Goal: Task Accomplishment & Management: Manage account settings

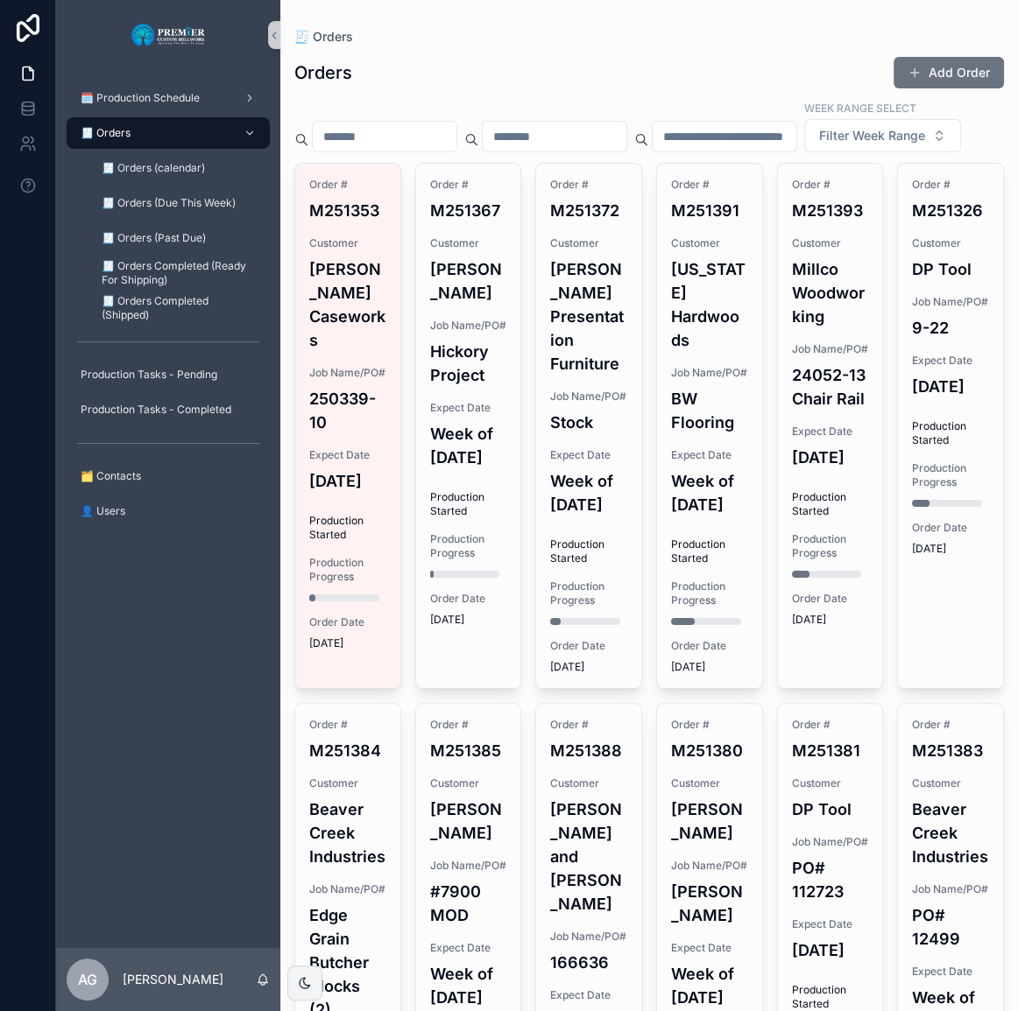
click at [934, 79] on button "Add Order" at bounding box center [948, 73] width 110 height 32
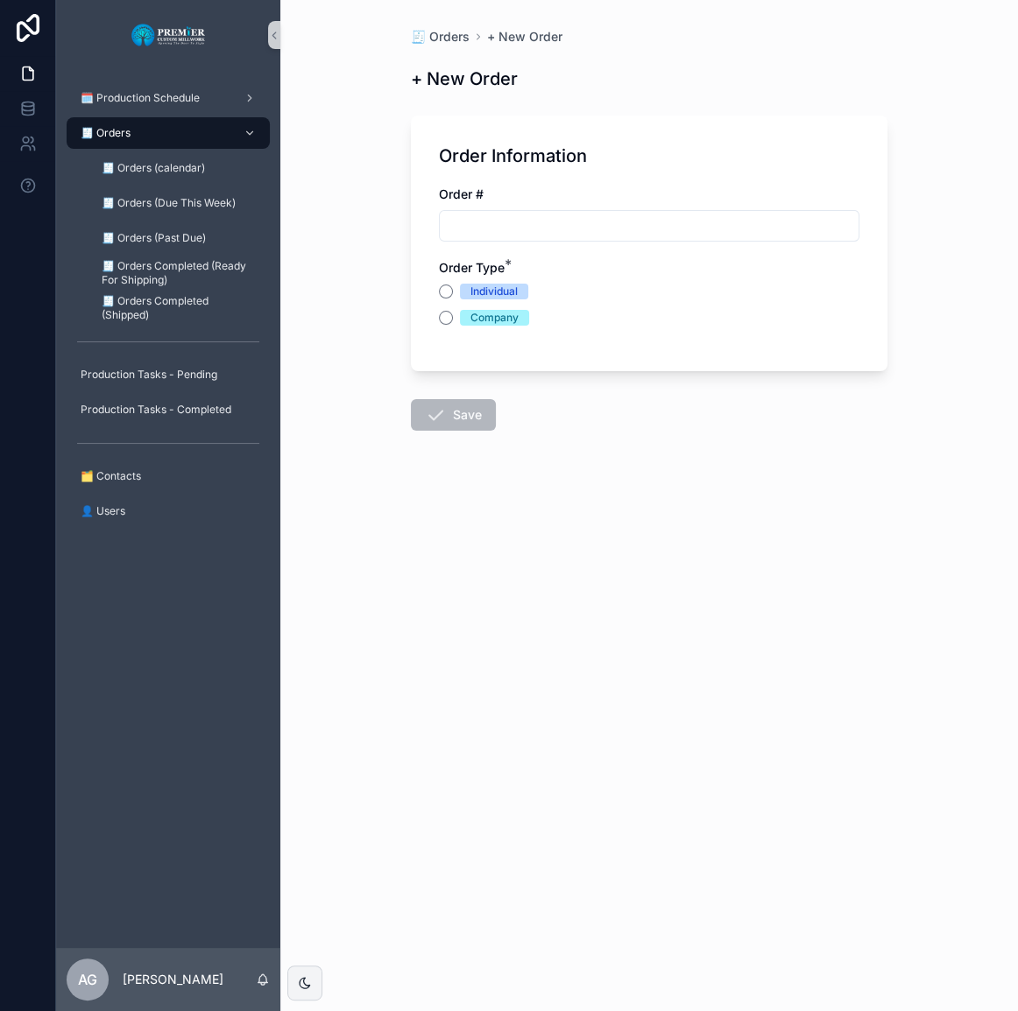
click at [652, 236] on input "scrollable content" at bounding box center [649, 226] width 419 height 25
type input "*******"
click at [448, 291] on button "Individual" at bounding box center [446, 292] width 14 height 14
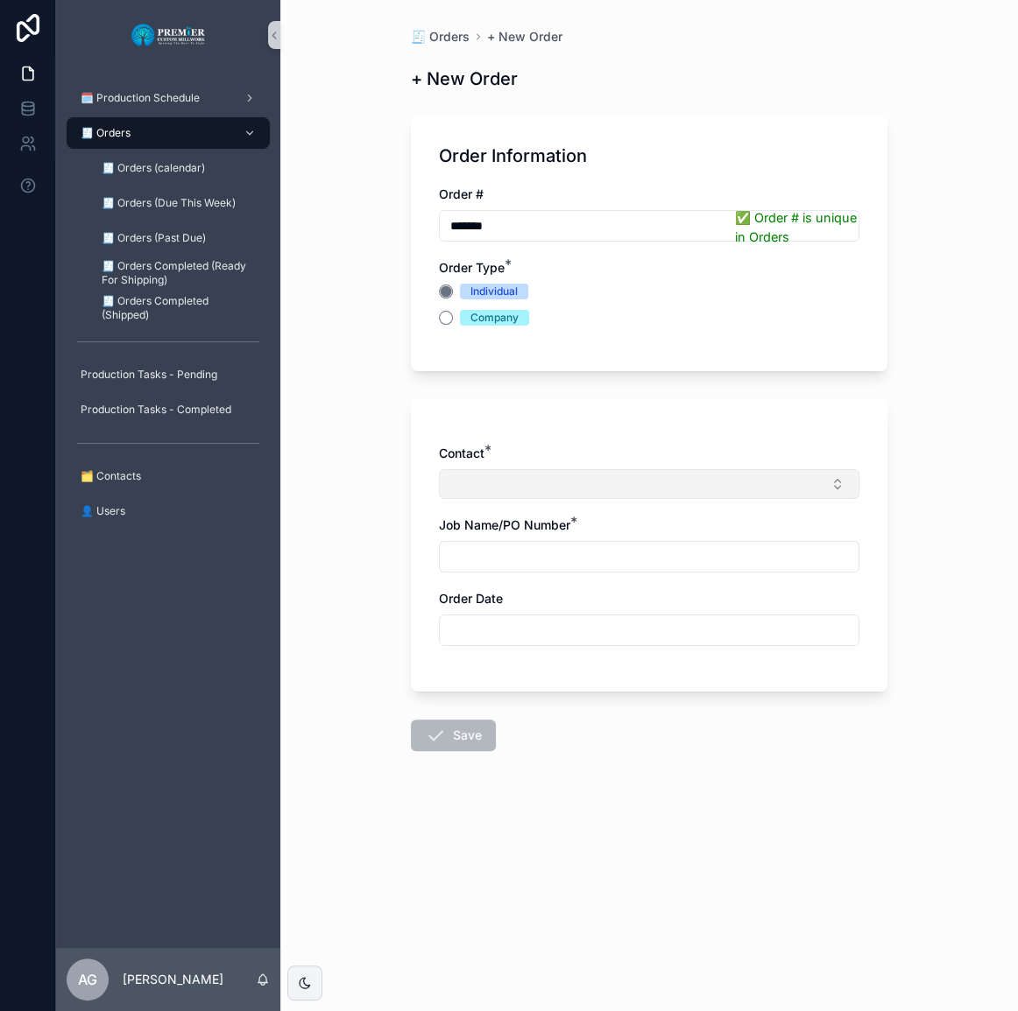
click at [548, 483] on button "Select Button" at bounding box center [649, 484] width 420 height 30
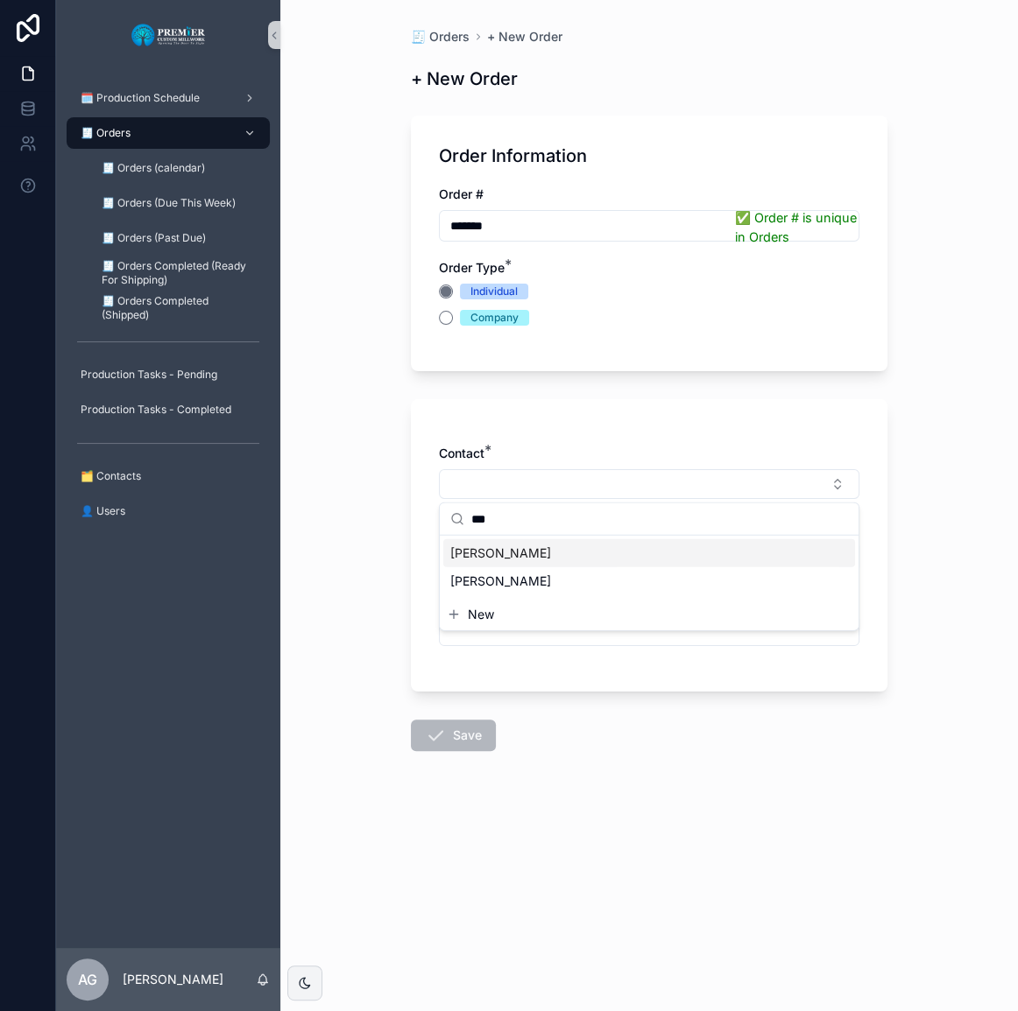
type input "***"
click at [514, 550] on span "[PERSON_NAME]" at bounding box center [500, 554] width 101 height 18
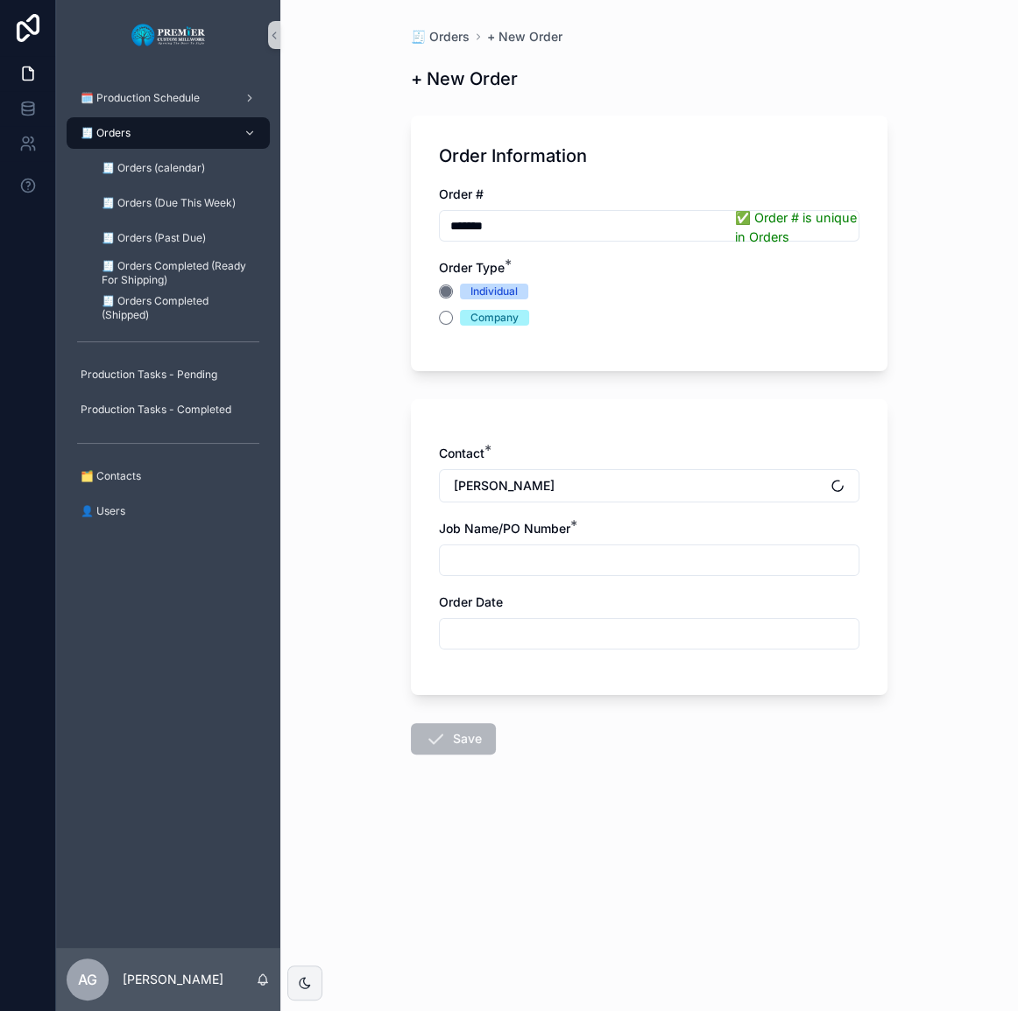
click at [514, 553] on input "scrollable content" at bounding box center [649, 560] width 419 height 25
drag, startPoint x: 541, startPoint y: 559, endPoint x: 313, endPoint y: 567, distance: 228.7
click at [314, 567] on div "**********" at bounding box center [648, 505] width 737 height 1011
type input "**********"
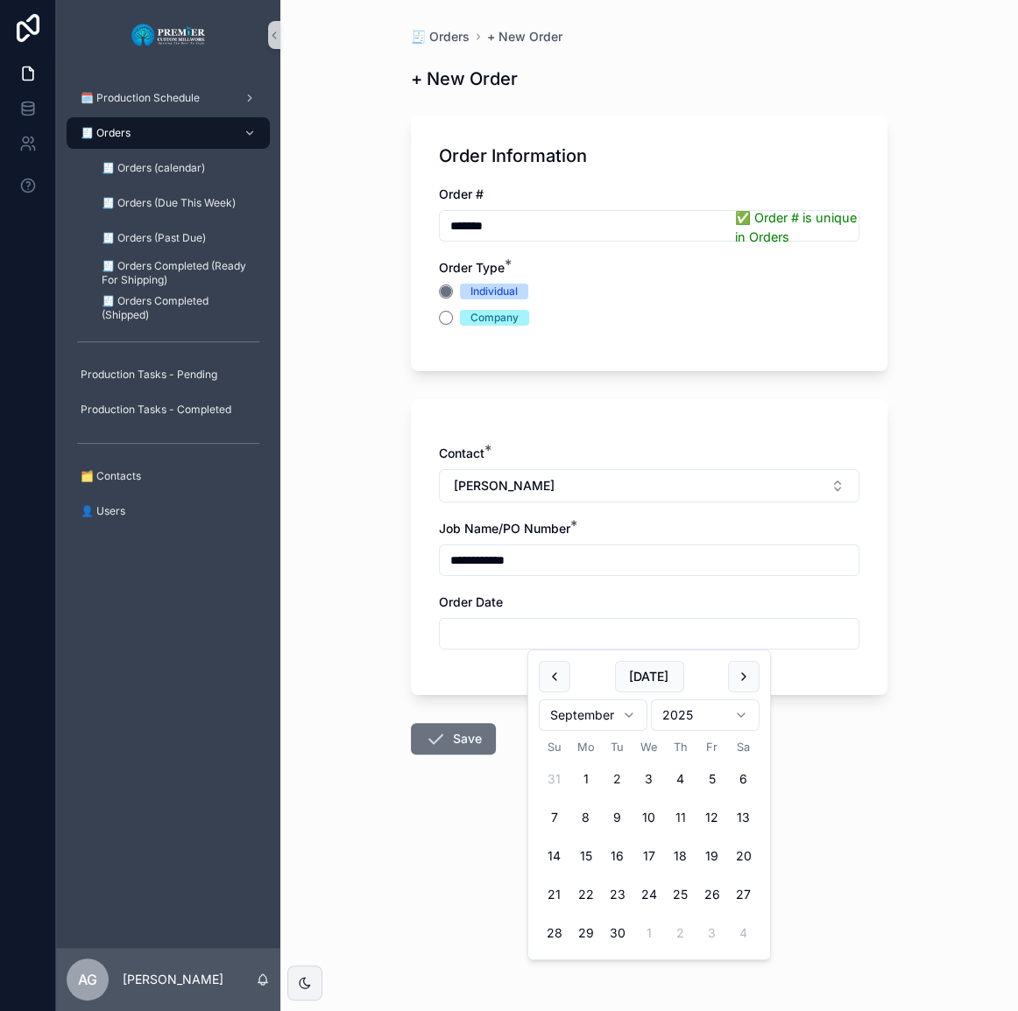
click at [624, 779] on button "2" at bounding box center [618, 780] width 32 height 32
click at [635, 779] on button "3" at bounding box center [649, 780] width 32 height 32
type input "********"
click at [474, 729] on button "Save" at bounding box center [453, 739] width 85 height 32
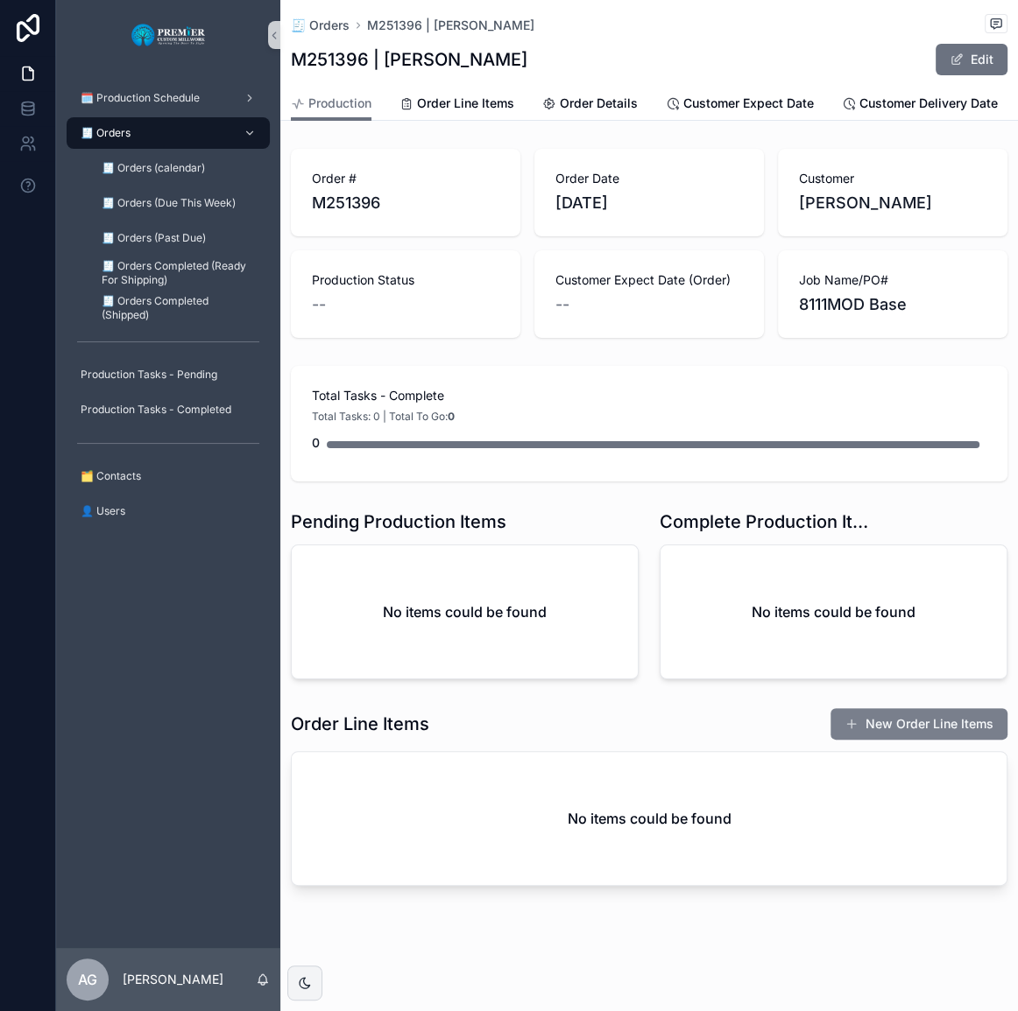
click at [888, 729] on button "New Order Line Items" at bounding box center [918, 724] width 177 height 32
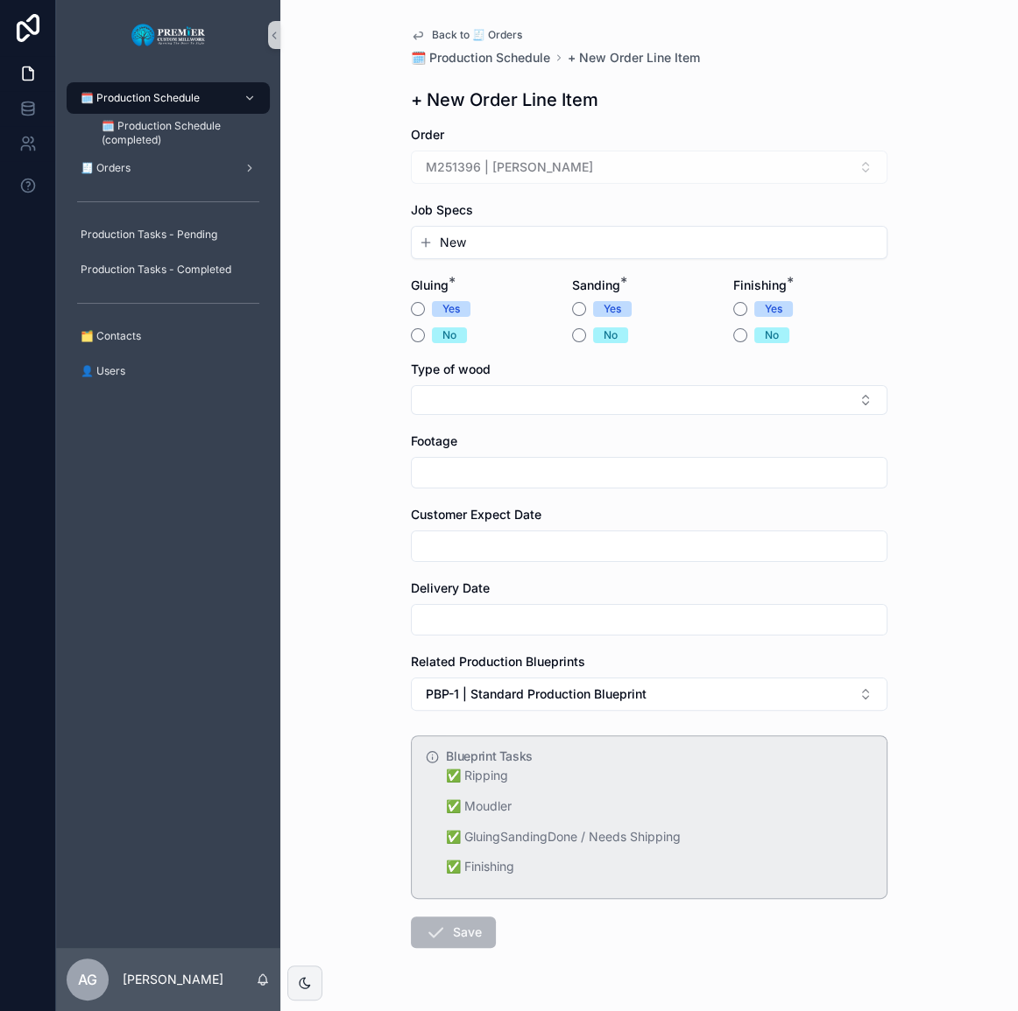
click at [462, 236] on button "New" at bounding box center [649, 243] width 461 height 18
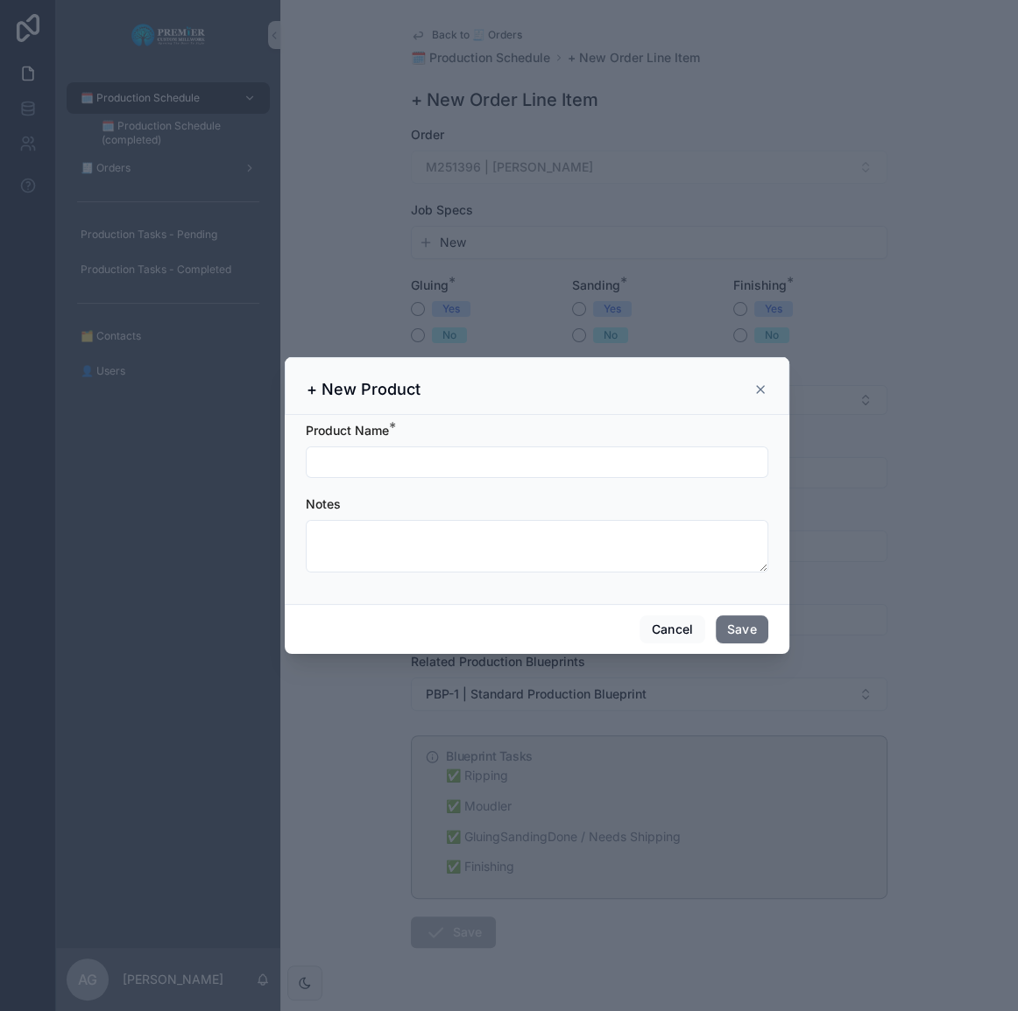
click at [402, 466] on input "scrollable content" at bounding box center [536, 462] width 461 height 25
type input "**********"
click at [755, 635] on button "Save" at bounding box center [741, 630] width 53 height 28
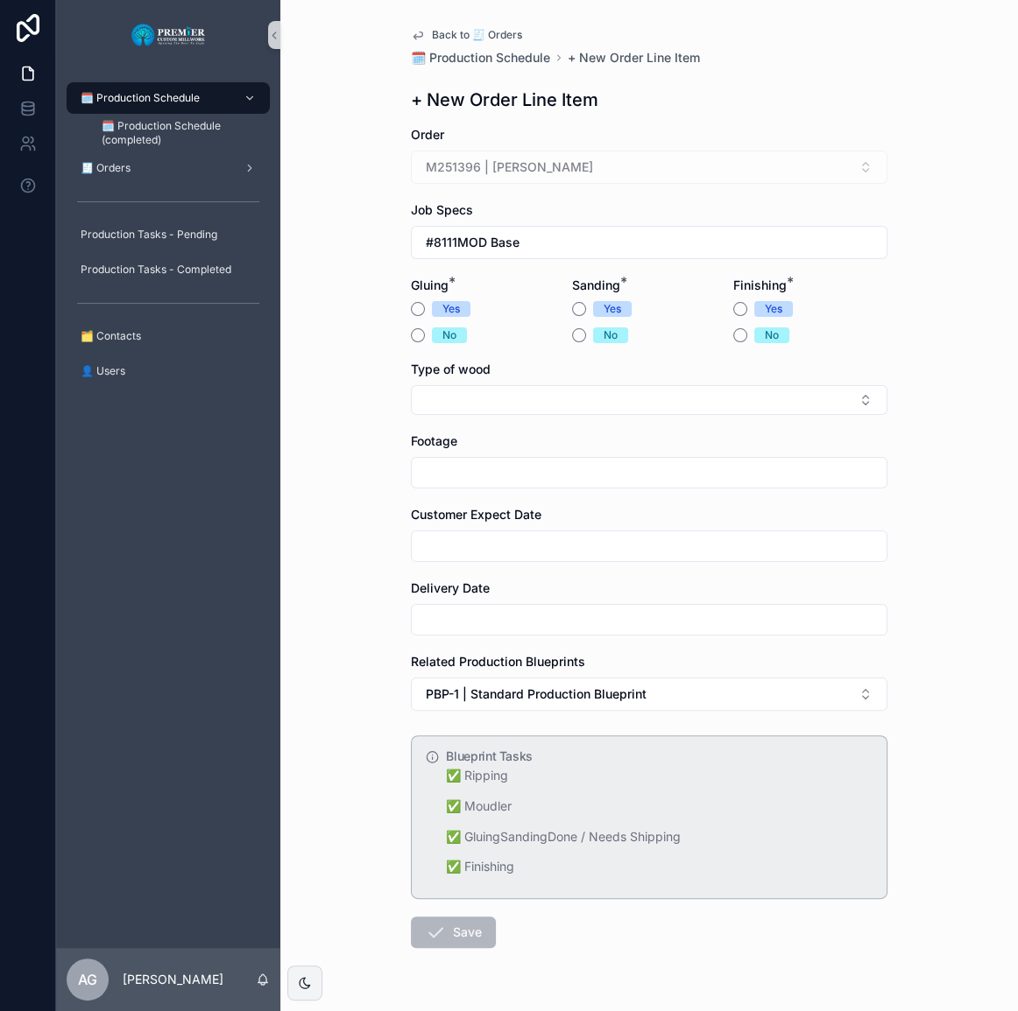
click at [411, 342] on form "Order M251396 | [PERSON_NAME] Job Specs #8111MOD Base Gluing * Yes No Sanding *…" at bounding box center [649, 593] width 476 height 934
click at [414, 339] on button "No" at bounding box center [418, 335] width 14 height 14
click at [573, 310] on button "Yes" at bounding box center [579, 309] width 14 height 14
click at [733, 335] on button "No" at bounding box center [740, 335] width 14 height 14
click at [597, 395] on button "Select Button" at bounding box center [649, 400] width 476 height 30
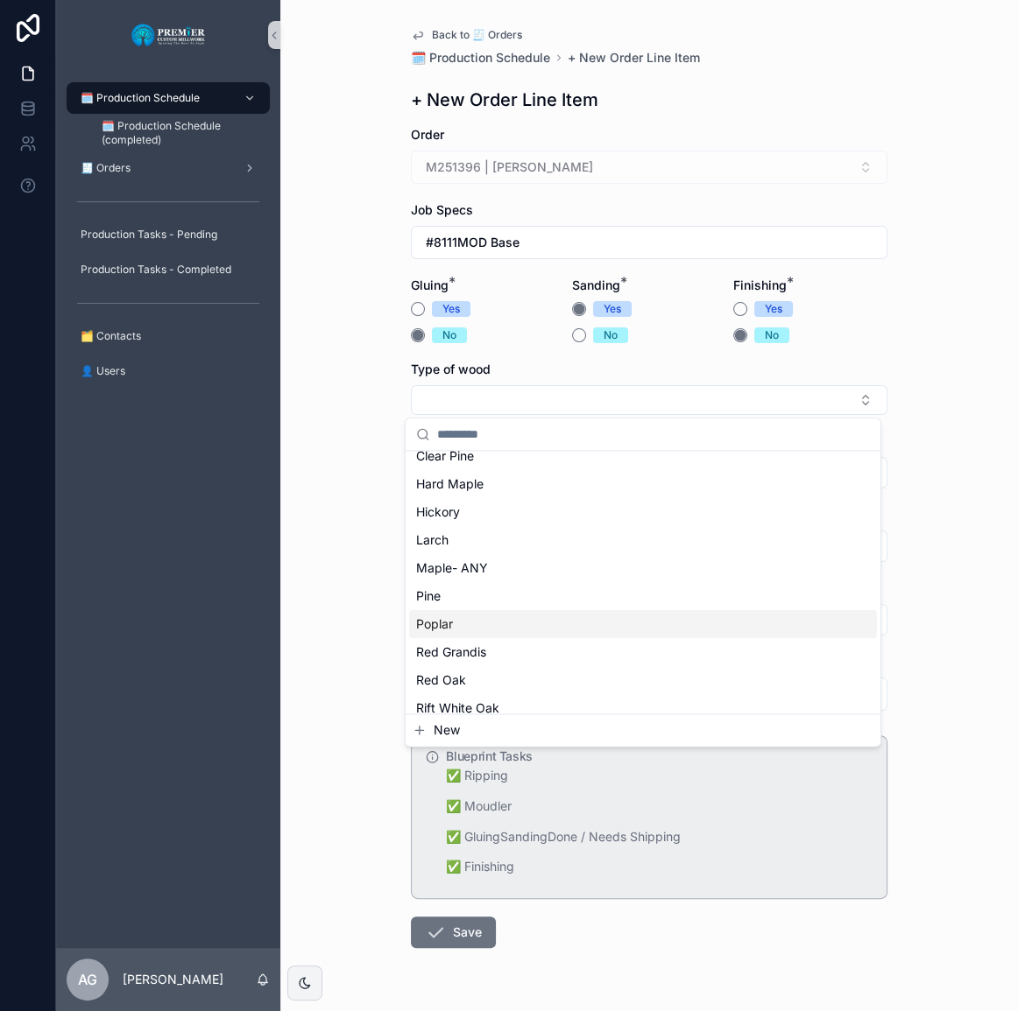
scroll to position [159, 0]
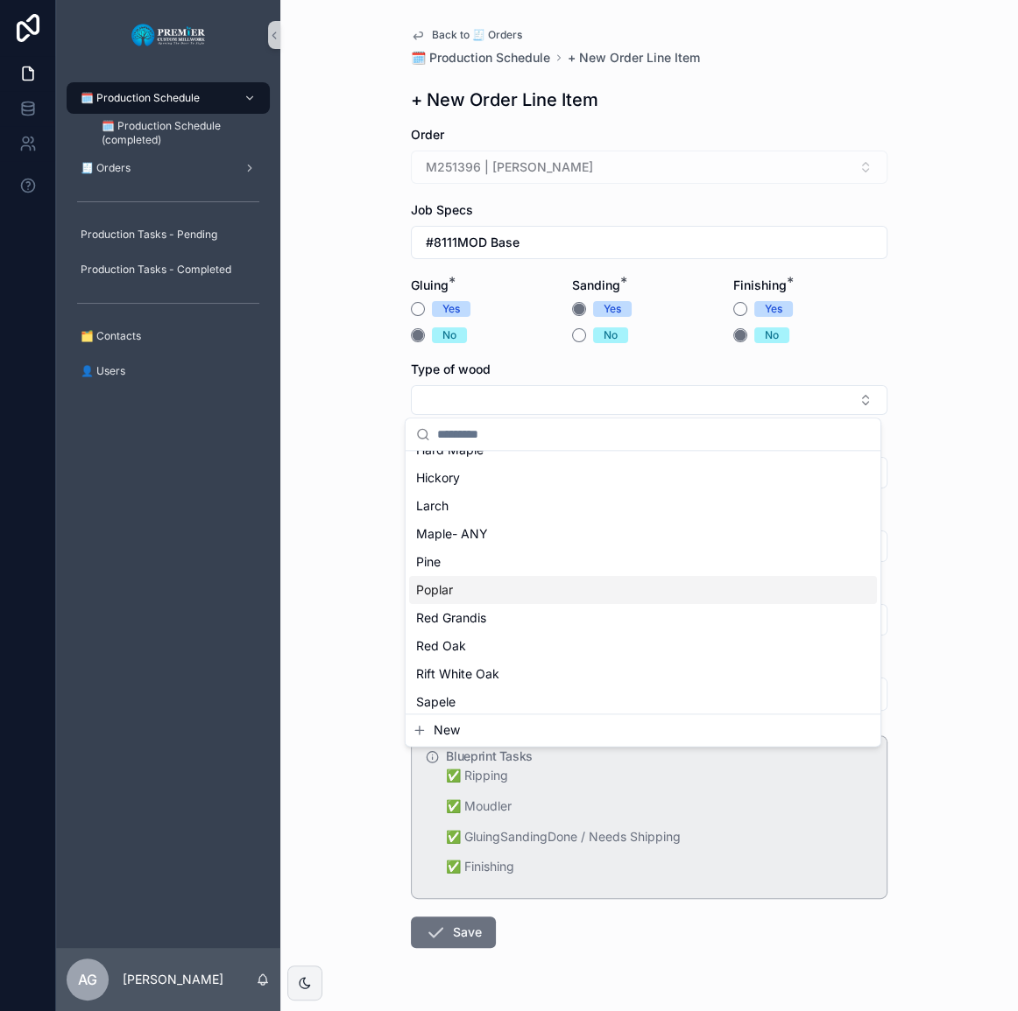
click at [471, 593] on div "Poplar" at bounding box center [643, 590] width 468 height 28
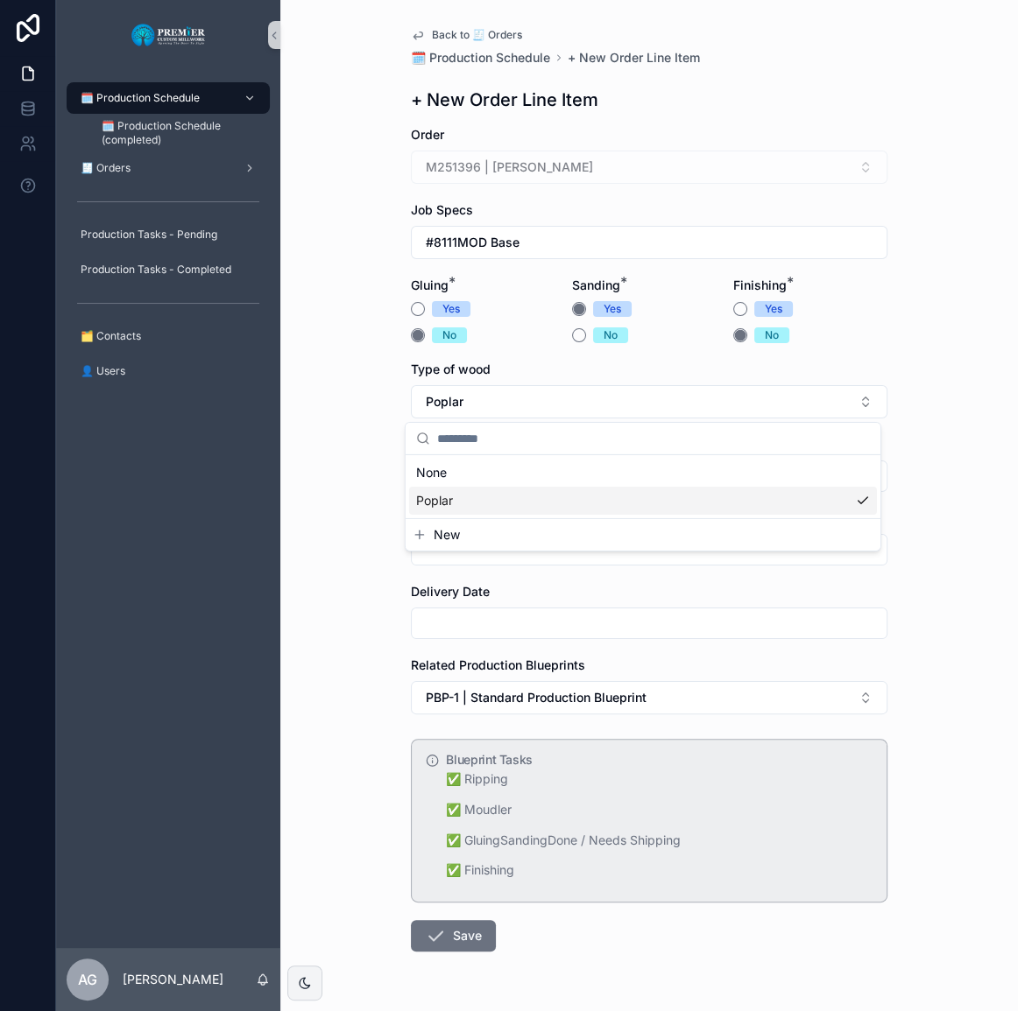
scroll to position [0, 0]
click at [466, 478] on input "scrollable content" at bounding box center [649, 476] width 475 height 25
type input "**"
click at [451, 541] on input "scrollable content" at bounding box center [649, 550] width 475 height 25
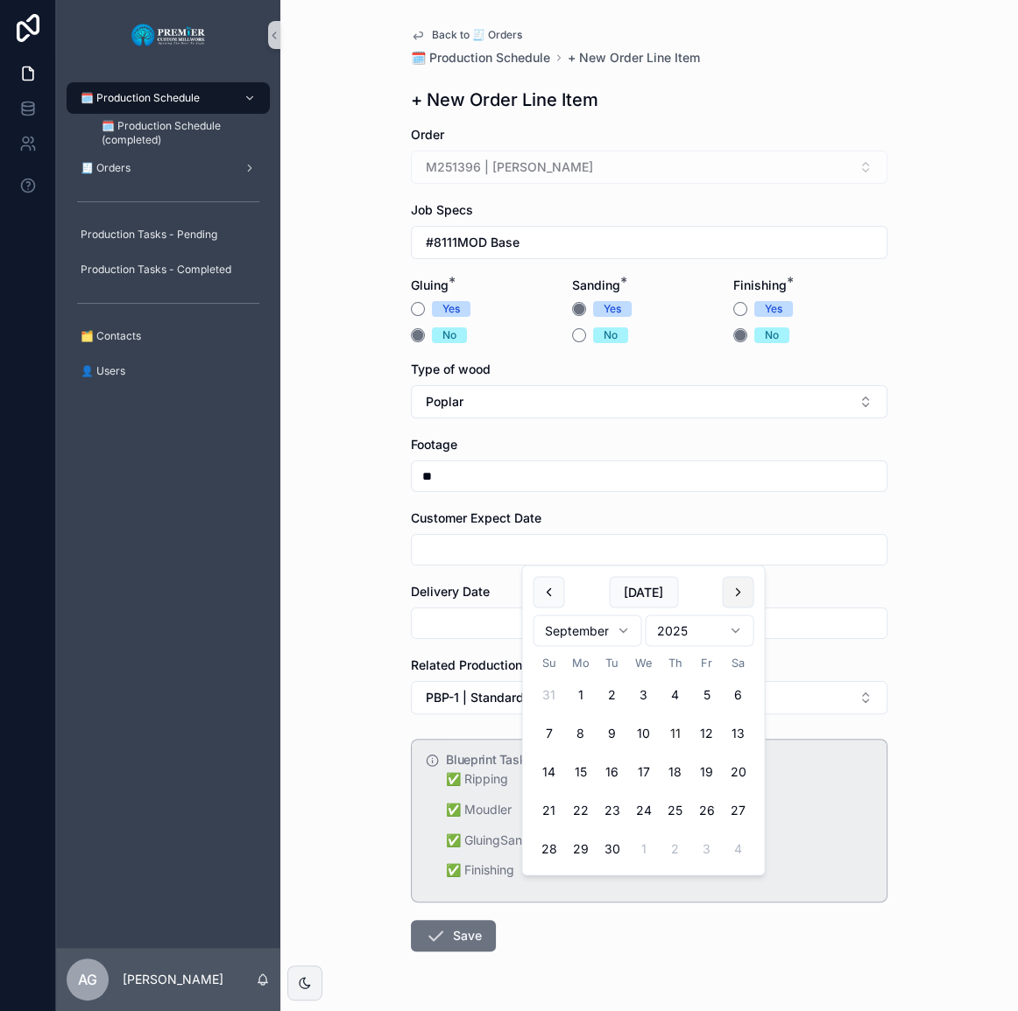
click at [727, 592] on button "scrollable content" at bounding box center [738, 592] width 32 height 32
click at [709, 731] on button "10" at bounding box center [706, 734] width 32 height 32
type input "**********"
click at [490, 620] on input "scrollable content" at bounding box center [649, 623] width 475 height 25
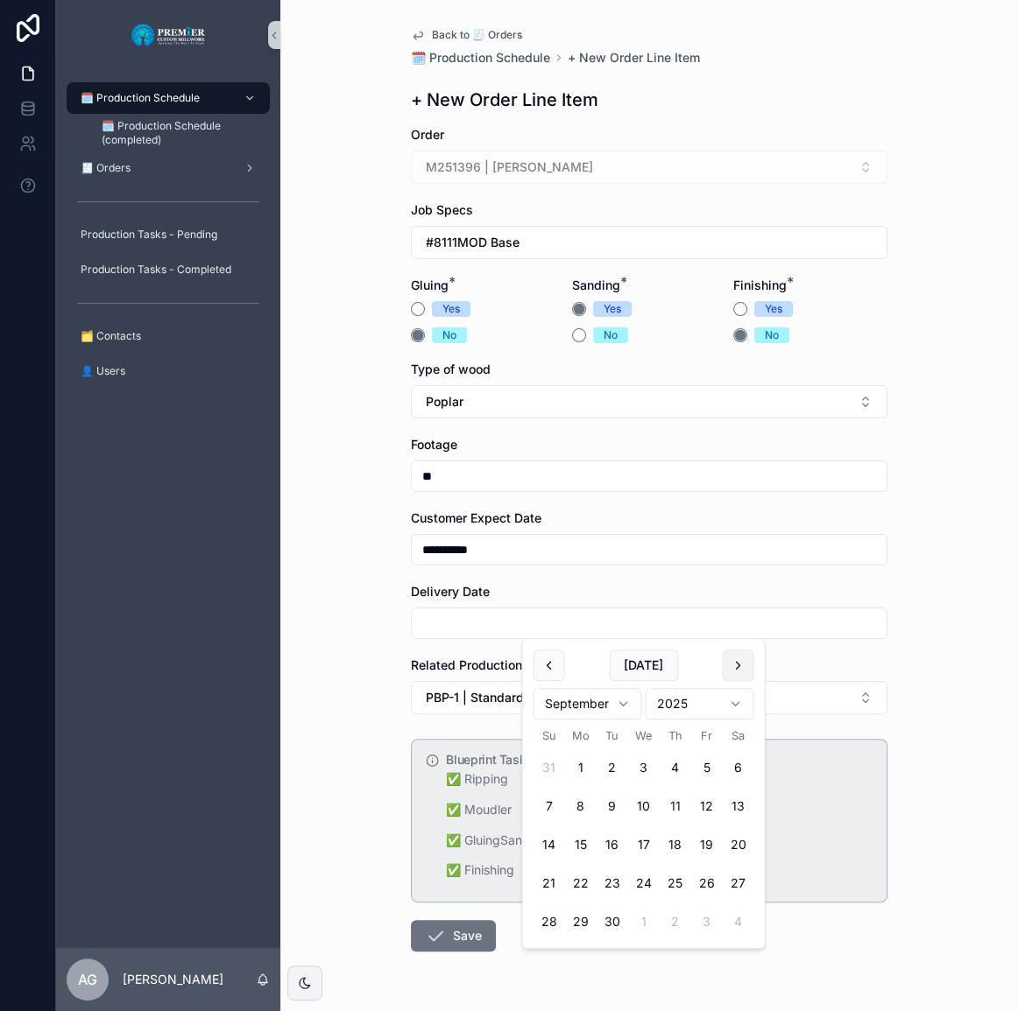
click at [723, 674] on button "scrollable content" at bounding box center [738, 666] width 32 height 32
click at [708, 798] on button "10" at bounding box center [706, 807] width 32 height 32
type input "**********"
click at [335, 652] on div "**********" at bounding box center [648, 505] width 737 height 1011
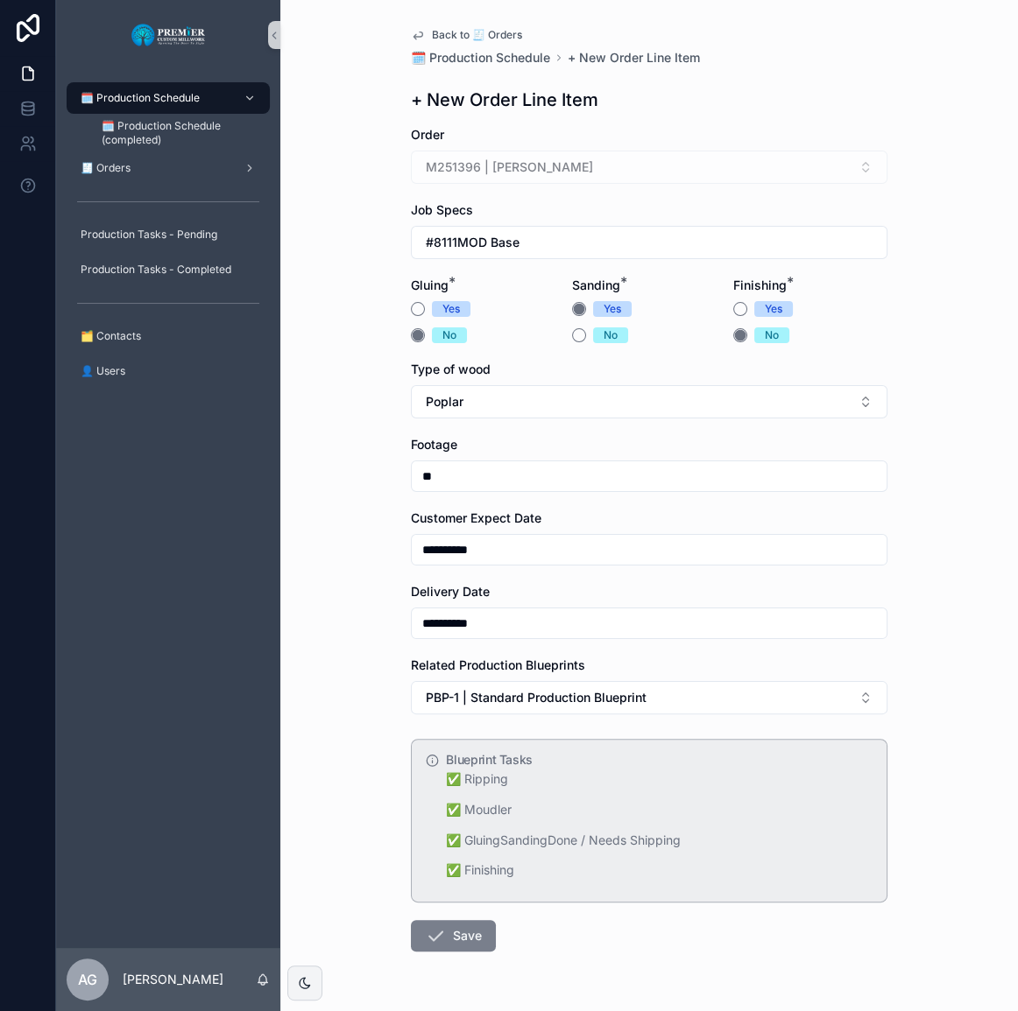
click at [455, 940] on button "Save" at bounding box center [453, 936] width 85 height 32
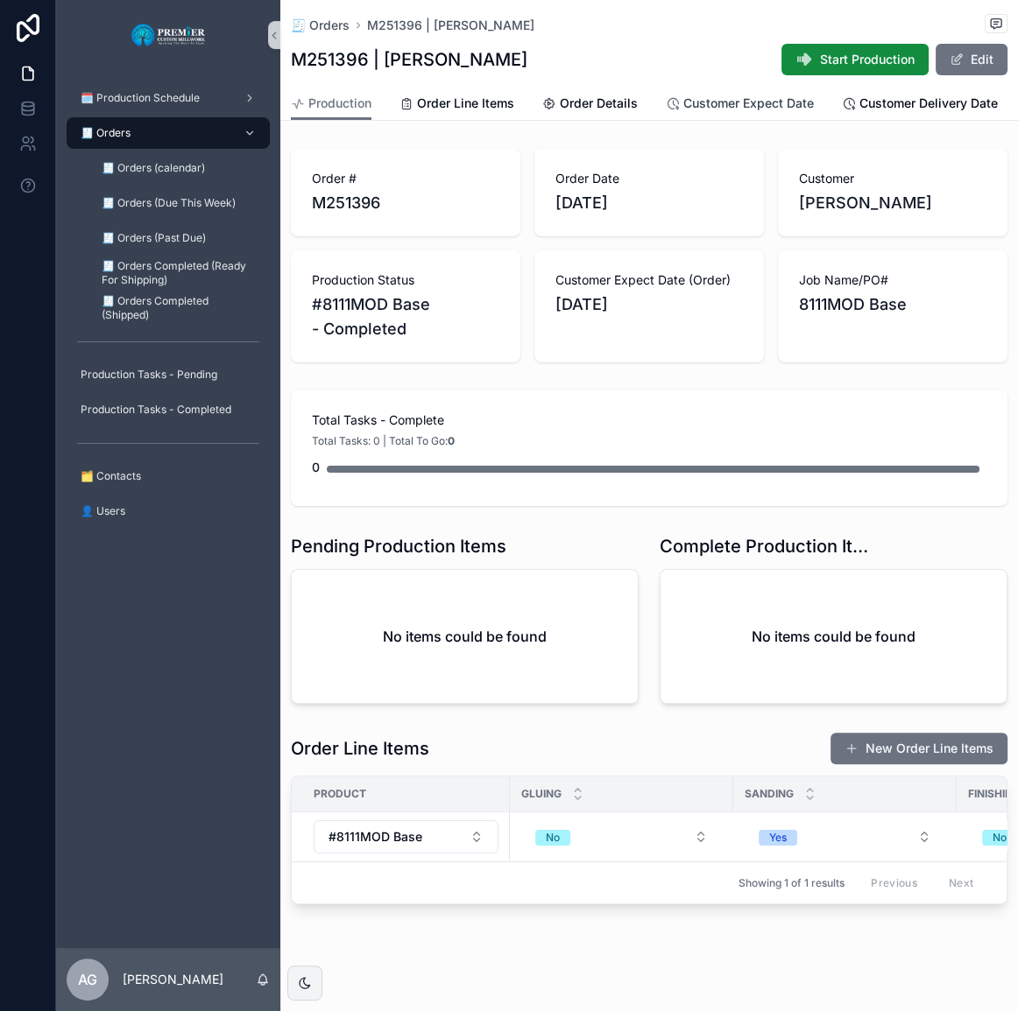
click at [695, 109] on span "Customer Expect Date" at bounding box center [748, 104] width 130 height 18
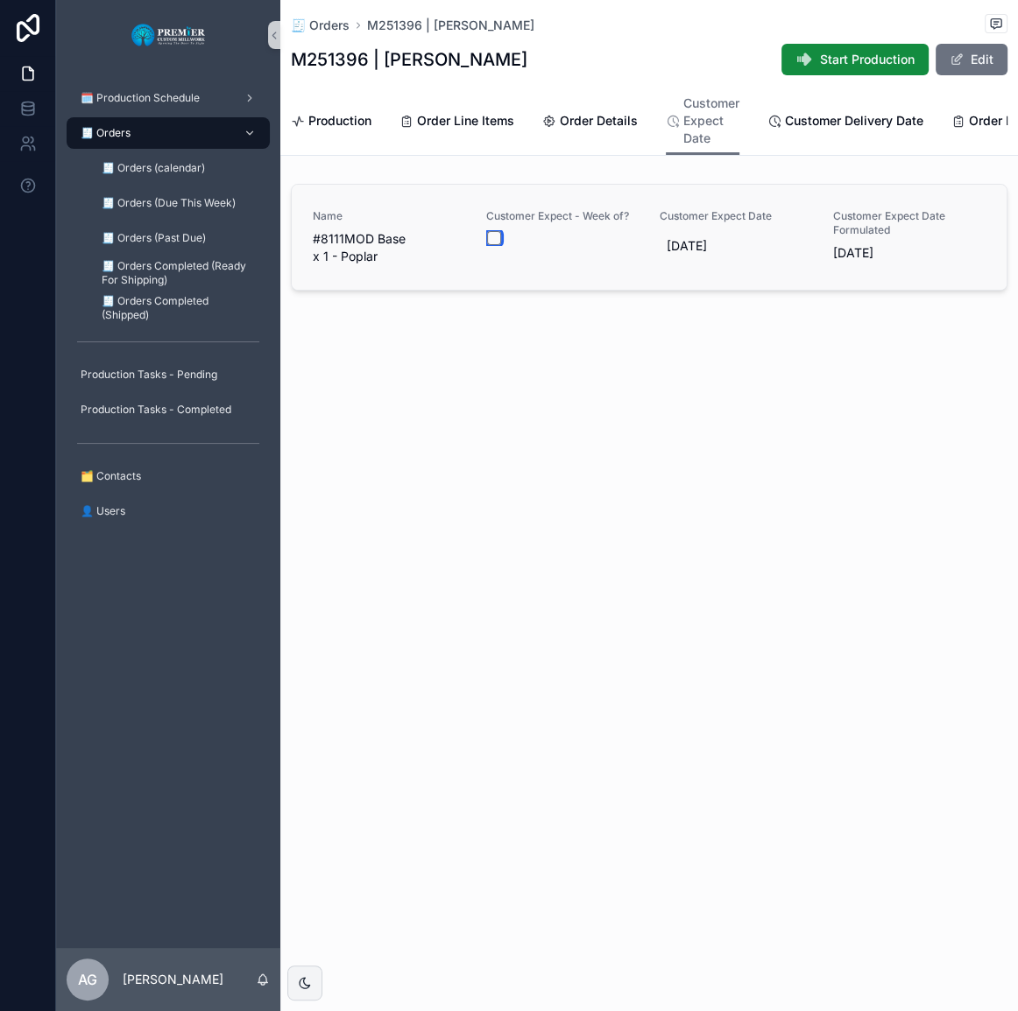
click at [494, 245] on button "scrollable content" at bounding box center [494, 238] width 14 height 14
click at [415, 116] on div "Order Line Items" at bounding box center [456, 121] width 115 height 18
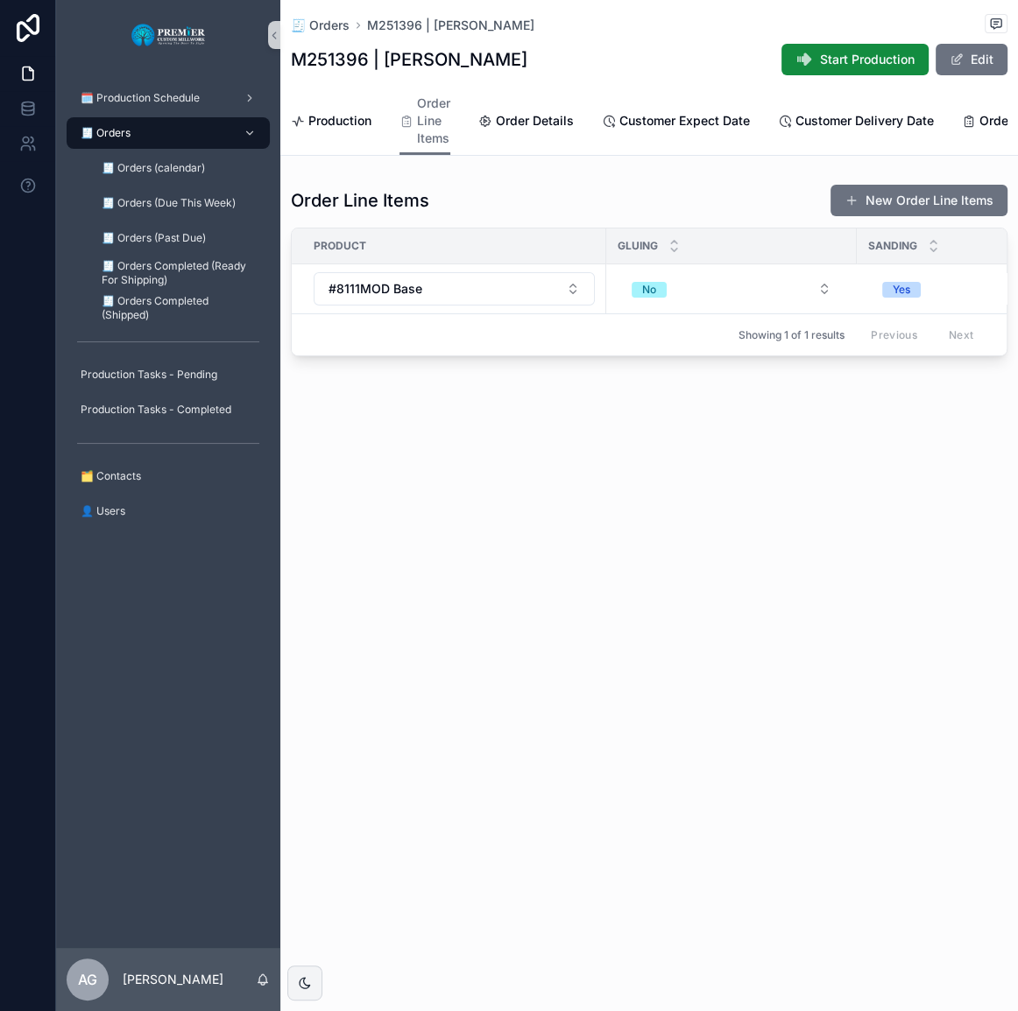
click at [376, 128] on div "Production Order Line Items Order Details Customer Expect Date Customer Deliver…" at bounding box center [649, 121] width 716 height 68
click at [370, 123] on span "Production" at bounding box center [339, 121] width 63 height 18
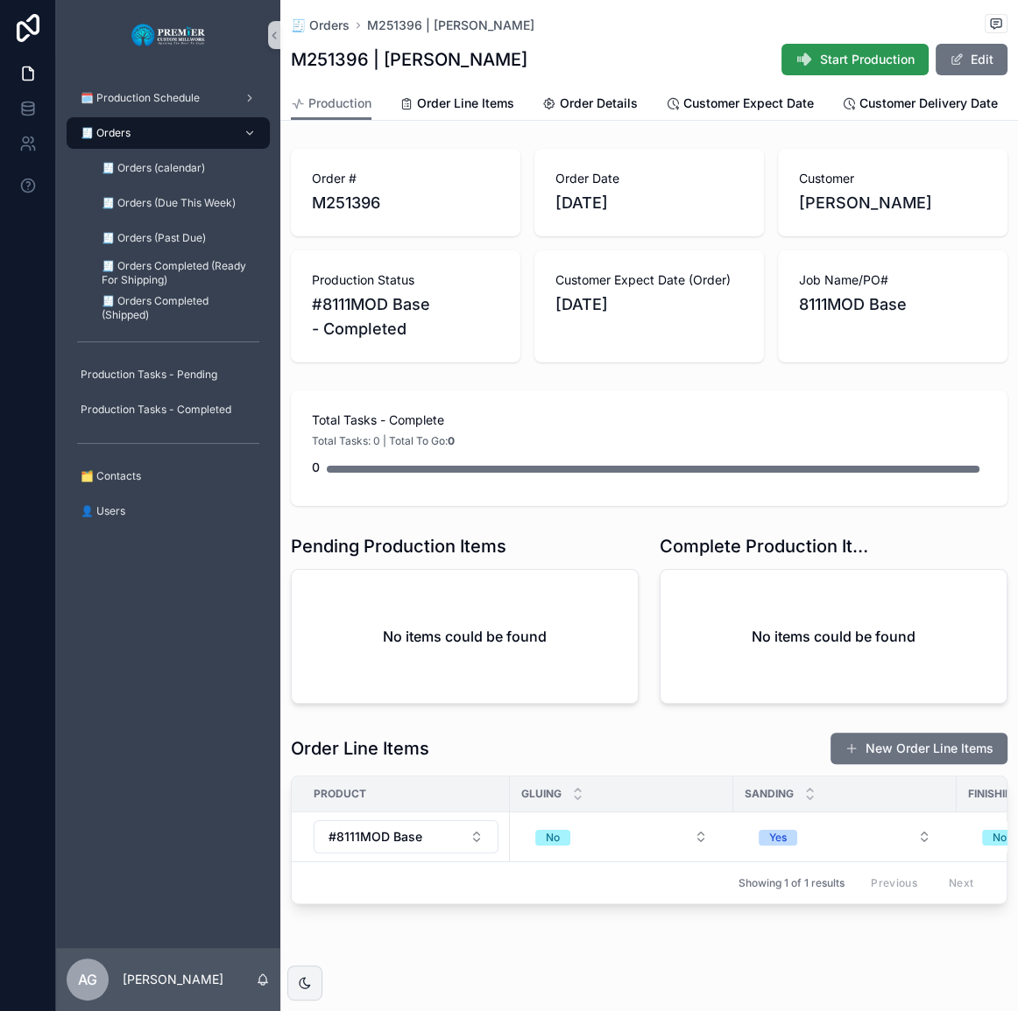
click at [820, 64] on span "Start Production" at bounding box center [867, 60] width 95 height 18
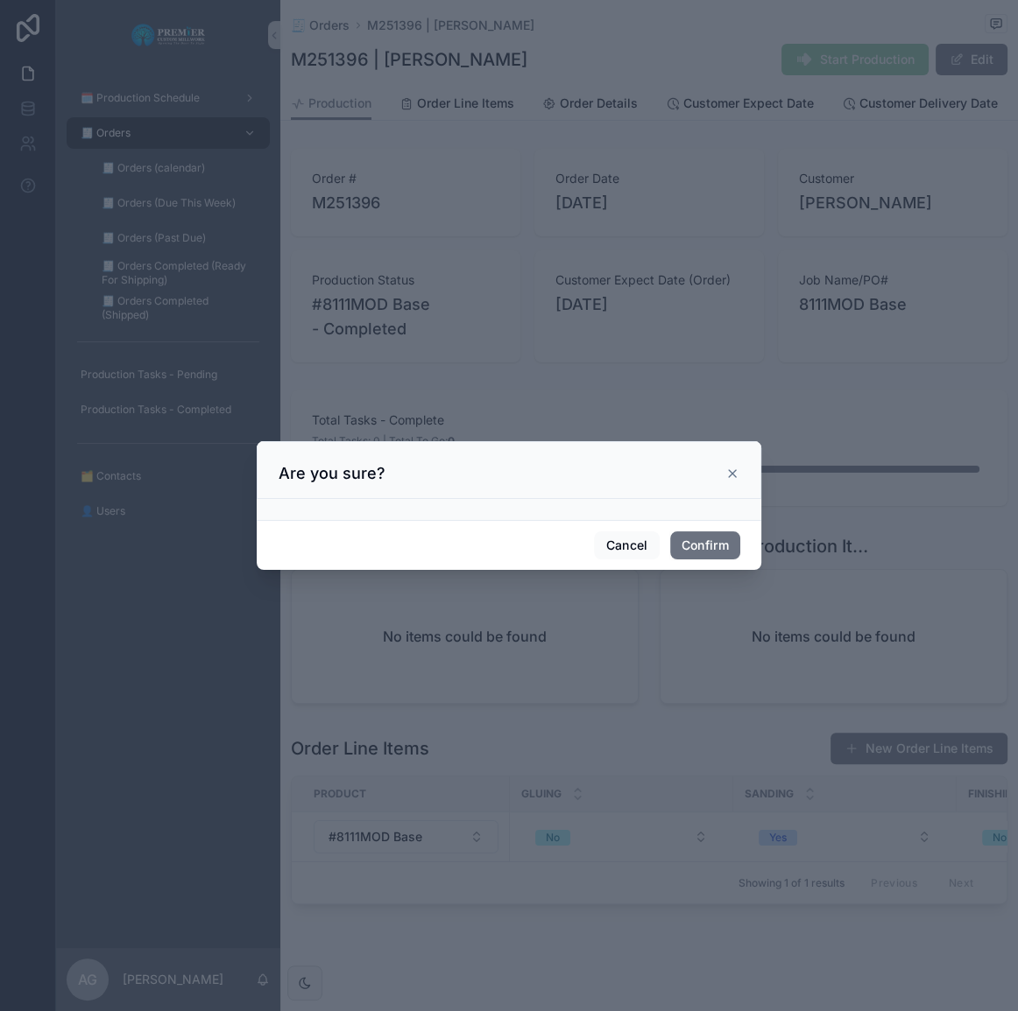
click at [707, 528] on div "Cancel Confirm" at bounding box center [509, 545] width 504 height 50
click at [707, 534] on button "Confirm" at bounding box center [705, 546] width 70 height 28
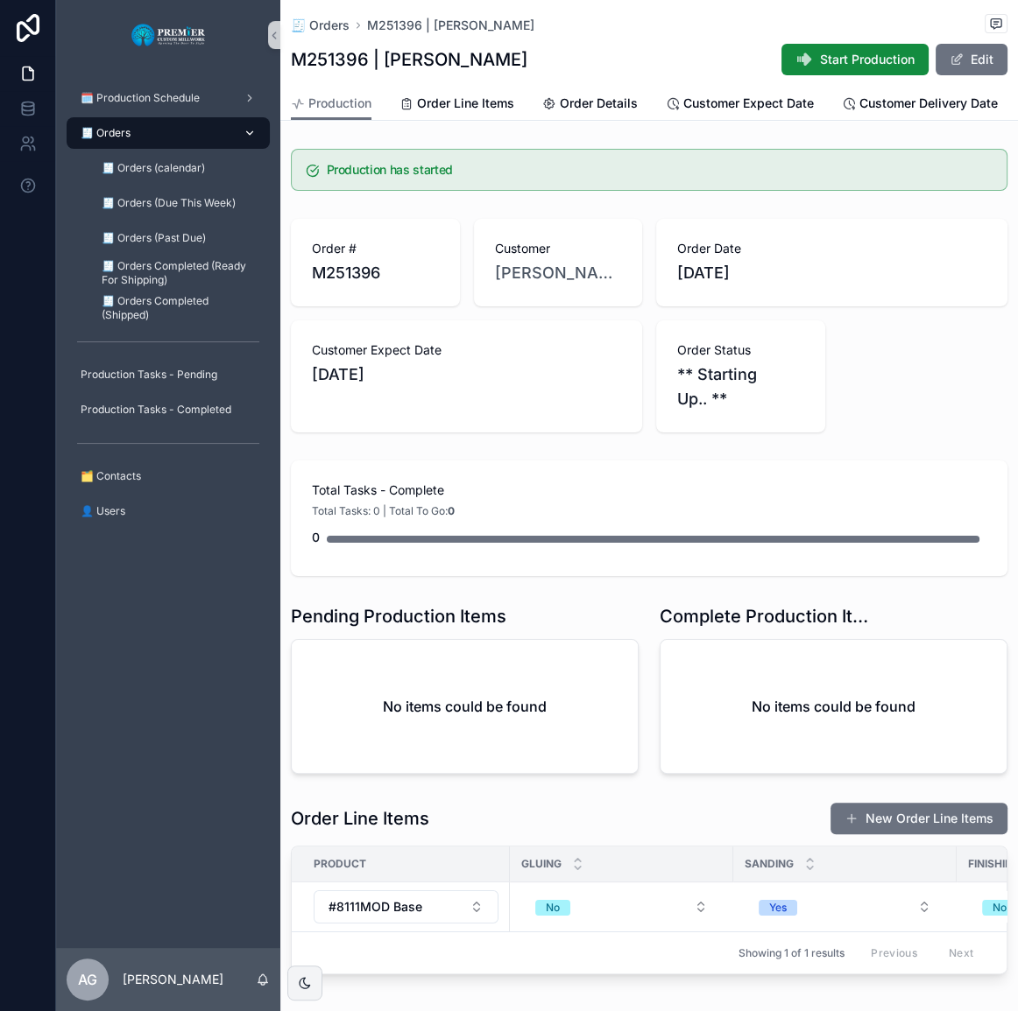
click at [210, 123] on div "🧾 Orders" at bounding box center [168, 133] width 182 height 28
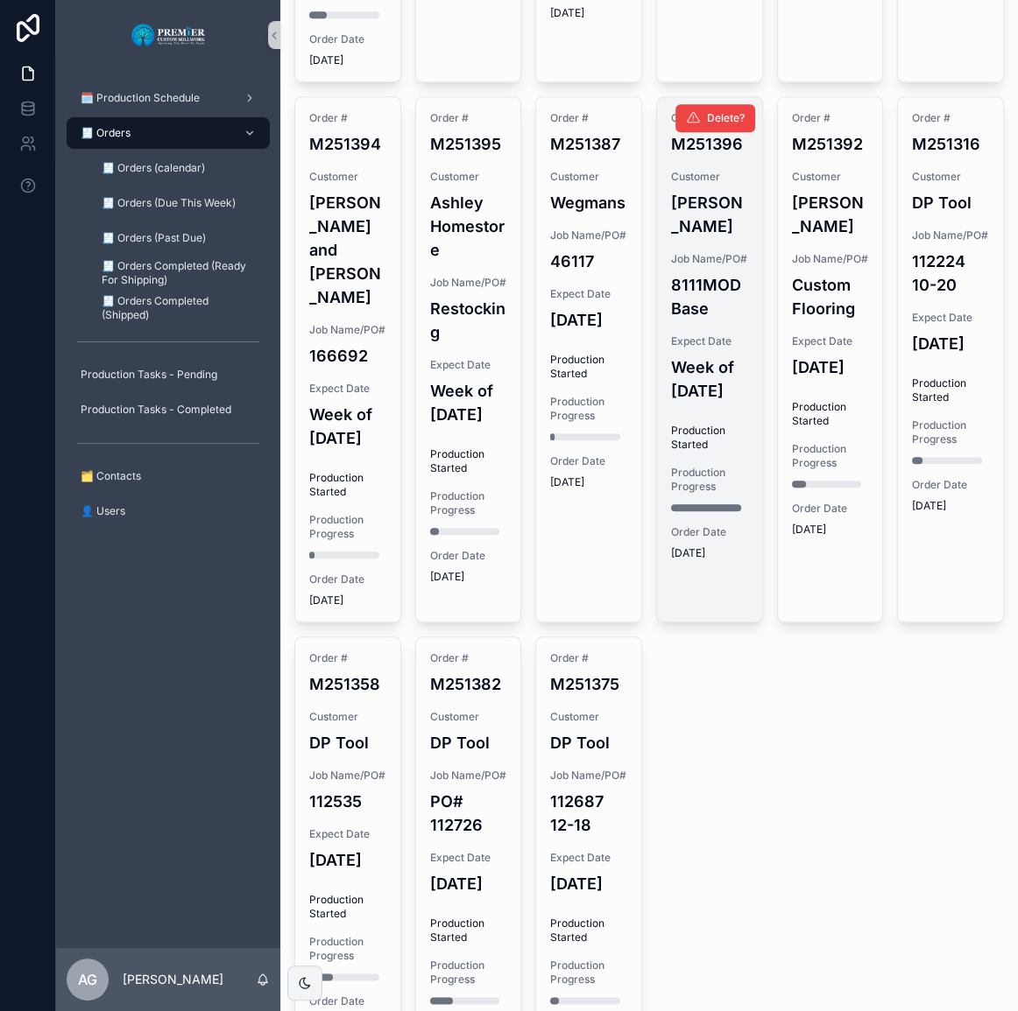
scroll to position [1194, 0]
click at [674, 321] on h4 "8111MOD Base" at bounding box center [709, 297] width 77 height 47
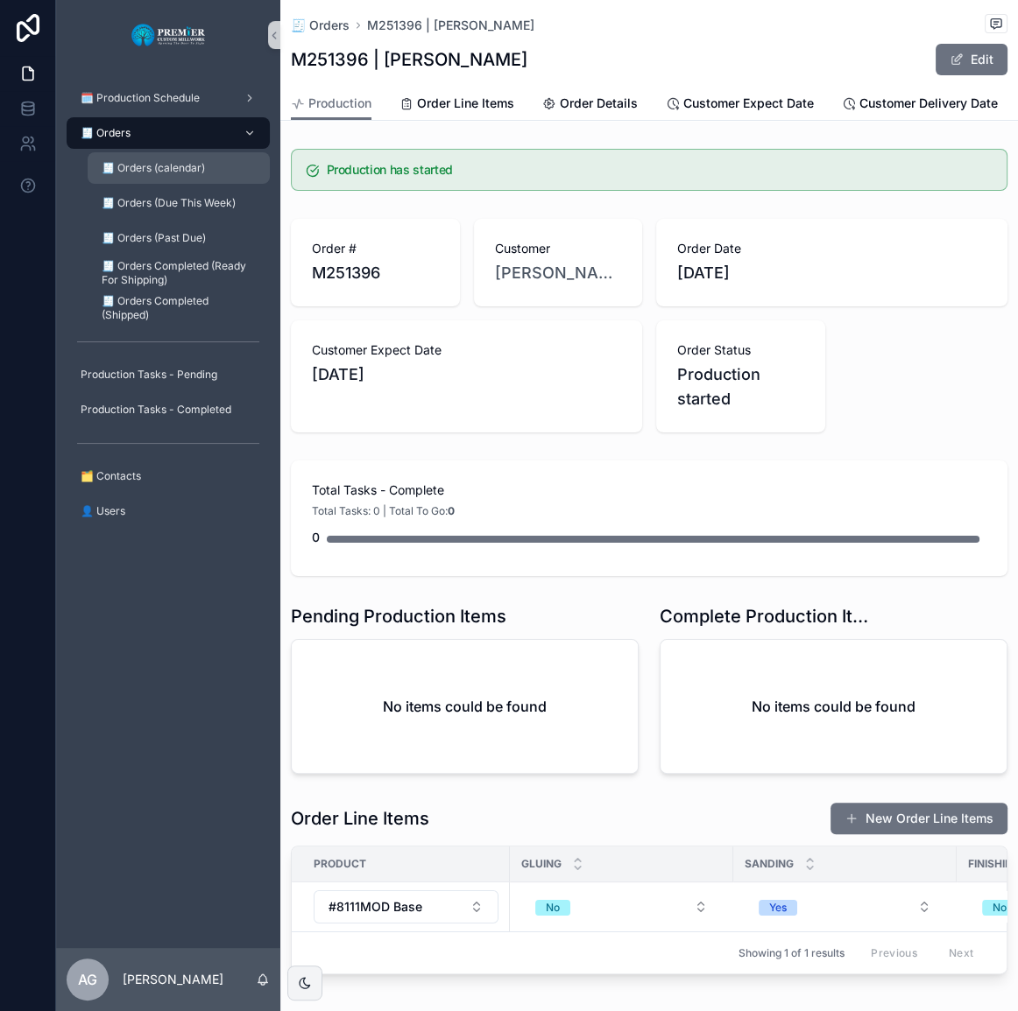
drag, startPoint x: 145, startPoint y: 121, endPoint x: 197, endPoint y: 151, distance: 60.1
click at [148, 123] on div "🧾 Orders" at bounding box center [168, 133] width 182 height 28
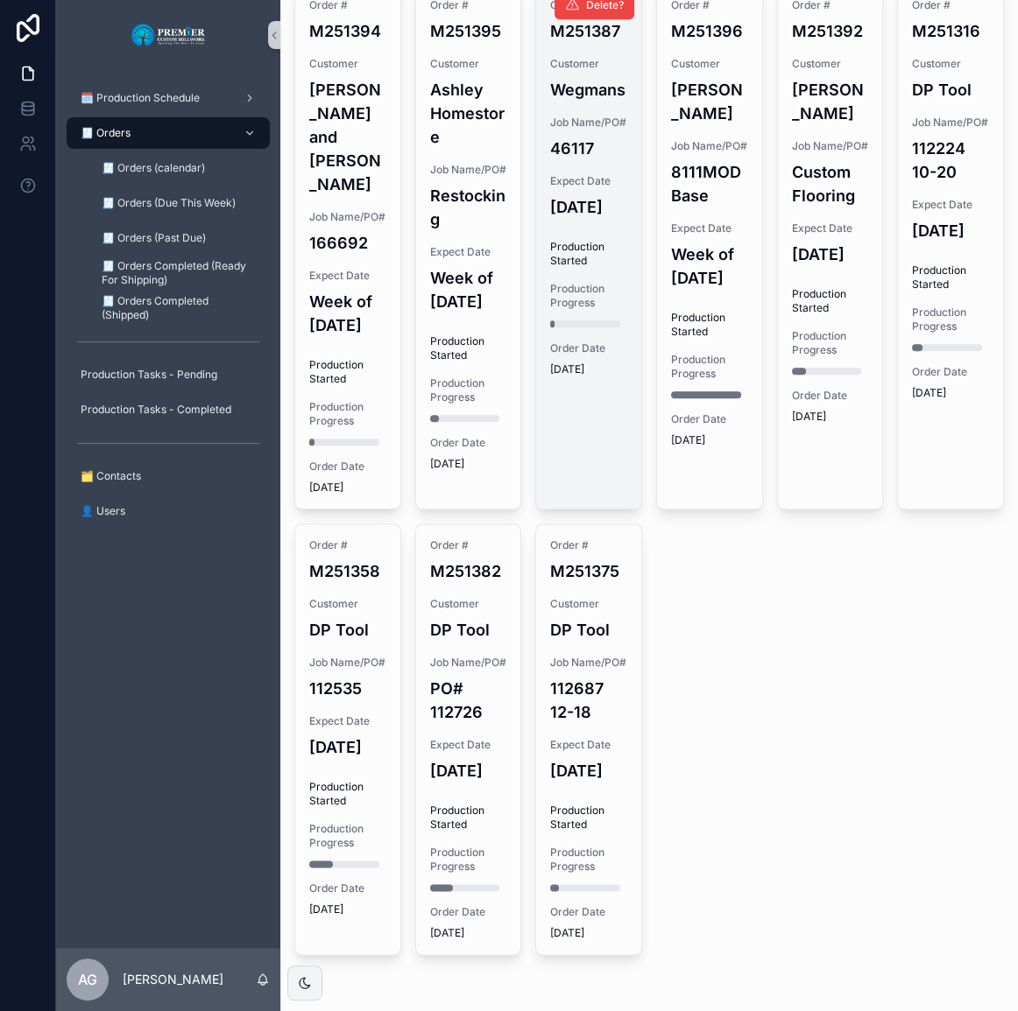
scroll to position [1353, 0]
